Goal: Task Accomplishment & Management: Manage account settings

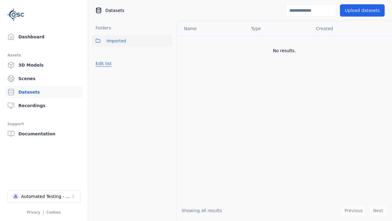
click at [44, 92] on link "Datasets" at bounding box center [44, 92] width 78 height 12
click at [102, 63] on button "Edit list" at bounding box center [103, 63] width 23 height 11
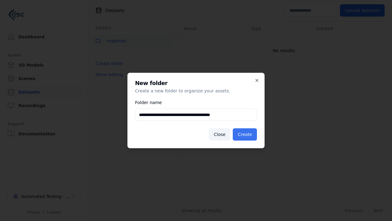
type input "**********"
click at [246, 134] on button "Create" at bounding box center [245, 134] width 24 height 12
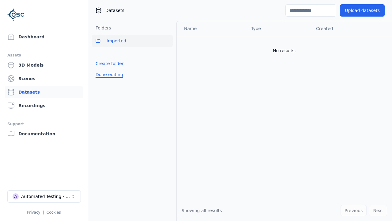
click at [108, 80] on button "Done editing" at bounding box center [109, 74] width 35 height 11
click at [102, 77] on button "Done editing" at bounding box center [109, 74] width 35 height 11
click at [168, 54] on html "Support Dashboard Assets 3D Models Scenes Datasets Recordings Support Documenta…" at bounding box center [196, 110] width 392 height 221
click at [196, 110] on html "Support Dashboard Assets 3D Models Scenes Datasets Recordings Support Documenta…" at bounding box center [196, 110] width 392 height 221
click at [108, 88] on button "Done editing" at bounding box center [109, 87] width 35 height 11
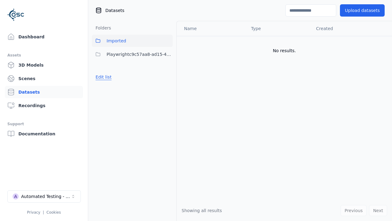
click at [102, 77] on button "Edit list" at bounding box center [103, 76] width 23 height 11
click at [168, 54] on html "Support Dashboard Assets 3D Models Scenes Datasets Recordings Support Documenta…" at bounding box center [196, 110] width 392 height 221
click at [168, 86] on div "Delete" at bounding box center [170, 87] width 41 height 10
